Goal: Find contact information

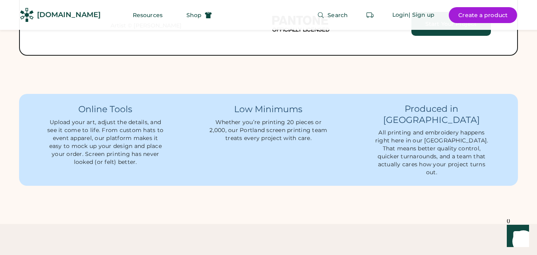
scroll to position [2641, 0]
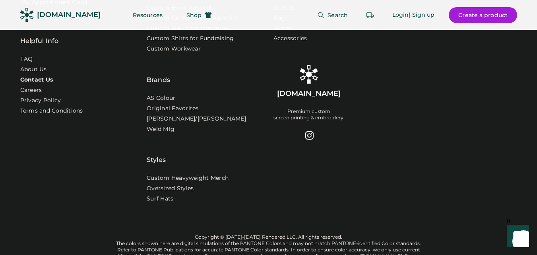
click at [44, 77] on link "Contact Us" at bounding box center [36, 80] width 33 height 8
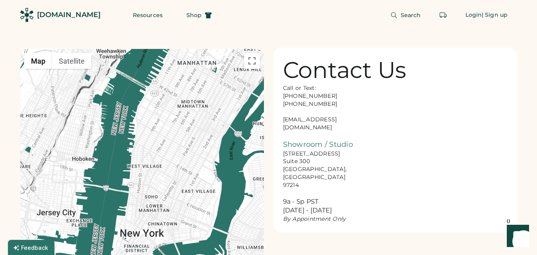
click at [302, 156] on div "Call or Text: [PHONE_NUMBER] [PHONE_NUMBER] [EMAIL_ADDRESS][DOMAIN_NAME] Showro…" at bounding box center [322, 153] width 79 height 139
click at [295, 121] on div "Call or Text: [PHONE_NUMBER] [PHONE_NUMBER] [EMAIL_ADDRESS][DOMAIN_NAME] Showro…" at bounding box center [322, 153] width 79 height 139
click at [270, 43] on div "← Move left → Move right ↑ Move up ↓ Move down + Zoom in - Zoom out Home Jump l…" at bounding box center [268, 178] width 497 height 297
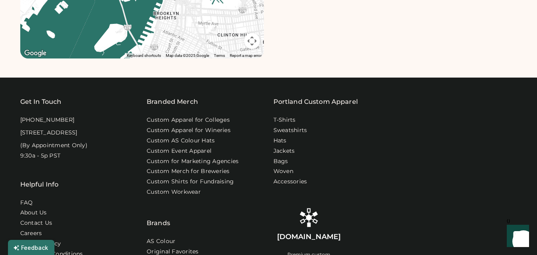
scroll to position [71, 0]
